Goal: Find specific page/section: Find specific page/section

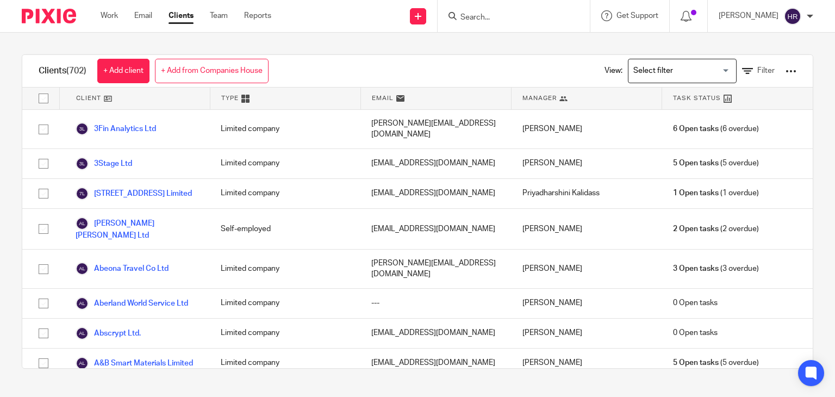
click at [464, 14] on input "Search" at bounding box center [508, 18] width 98 height 10
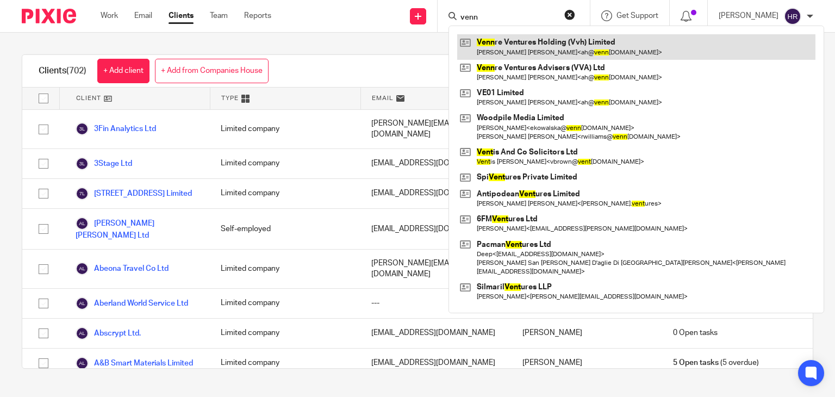
type input "venn"
click at [485, 48] on link at bounding box center [636, 46] width 358 height 25
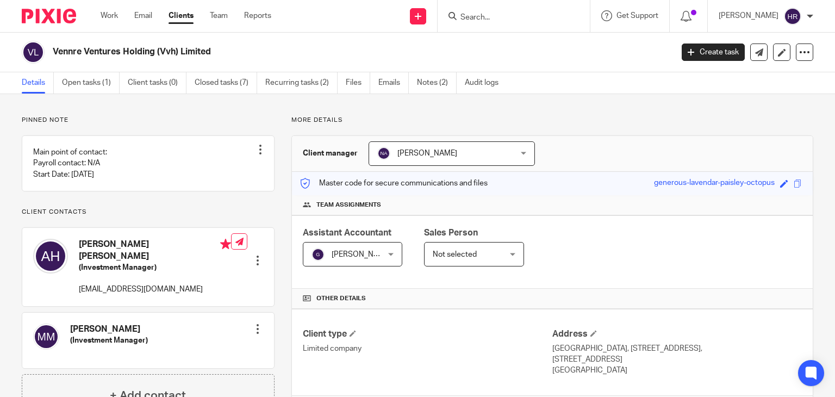
drag, startPoint x: 54, startPoint y: 52, endPoint x: 218, endPoint y: 59, distance: 163.7
click at [218, 59] on div "Vennre Ventures Holding (Vvh) Limited" at bounding box center [343, 52] width 643 height 23
copy h2 "Vennre Ventures Holding (Vvh) Limited"
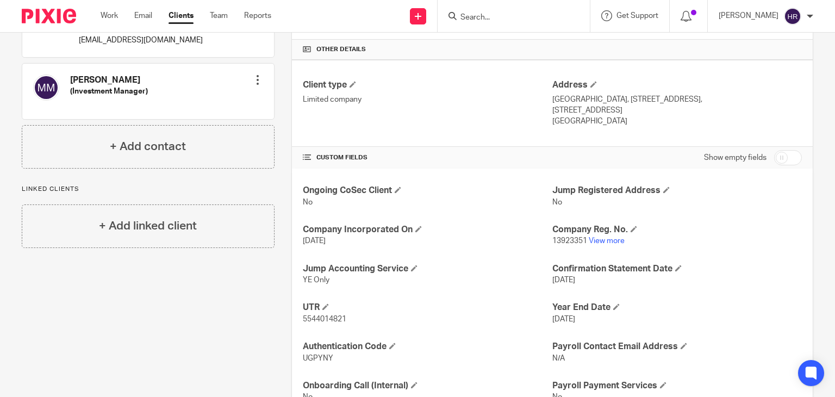
scroll to position [254, 0]
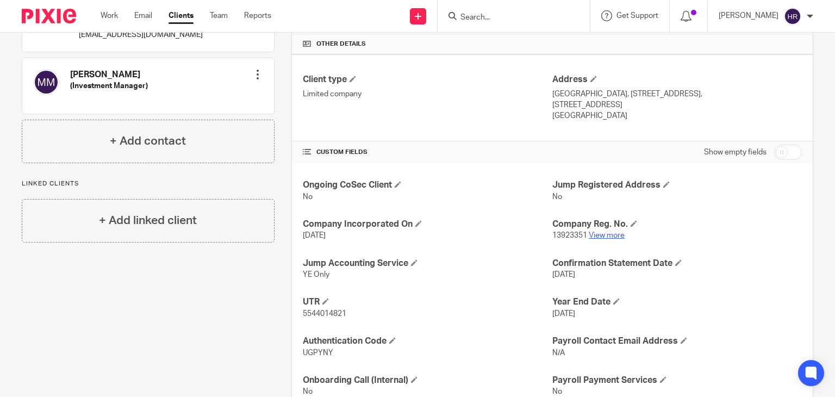
click at [598, 233] on link "View more" at bounding box center [606, 235] width 36 height 8
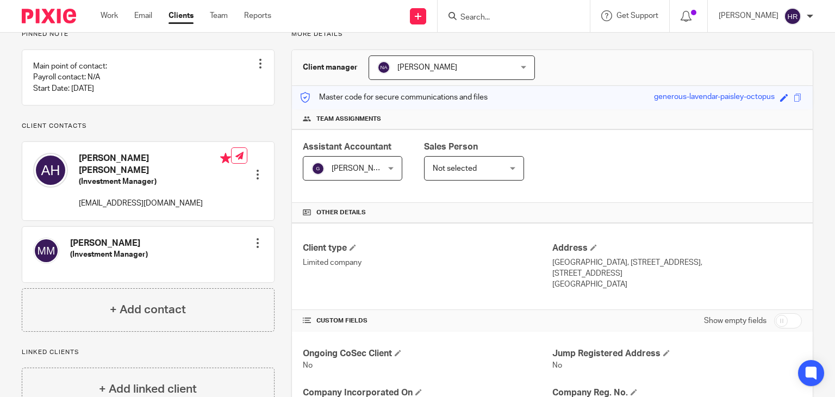
scroll to position [61, 0]
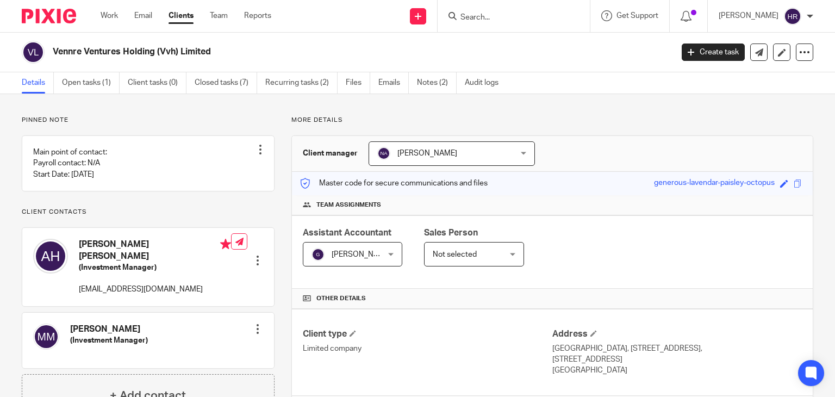
click at [471, 16] on input "Search" at bounding box center [508, 18] width 98 height 10
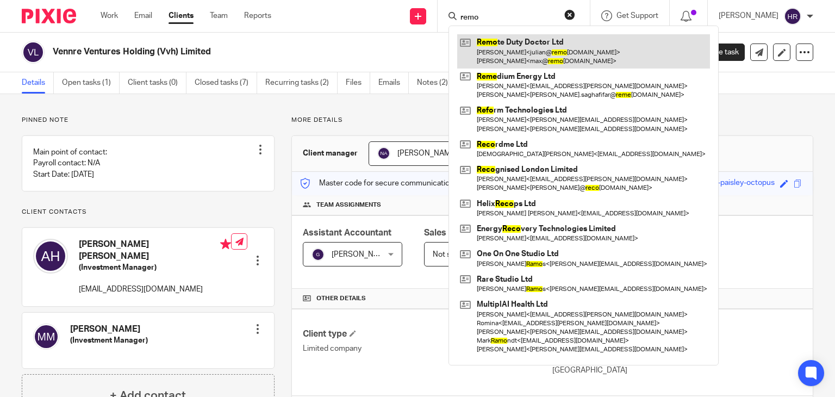
type input "remo"
click at [499, 52] on link at bounding box center [583, 51] width 253 height 34
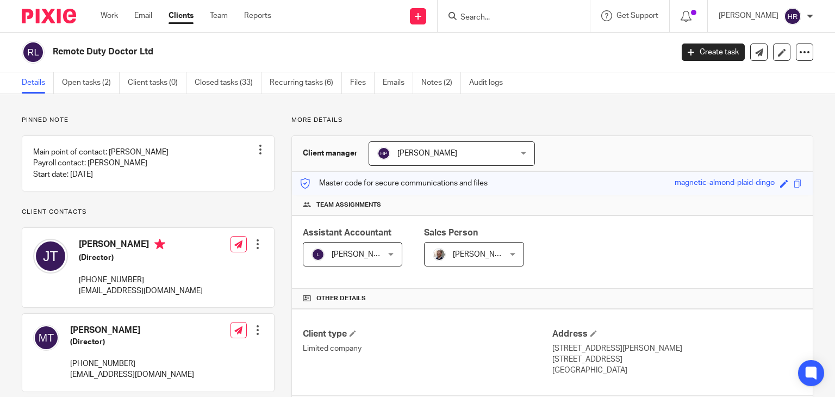
click at [783, 185] on div "Save magnetic-almond-plaid-dingo" at bounding box center [739, 183] width 130 height 12
click at [793, 184] on span at bounding box center [797, 183] width 8 height 8
